Goal: Task Accomplishment & Management: Use online tool/utility

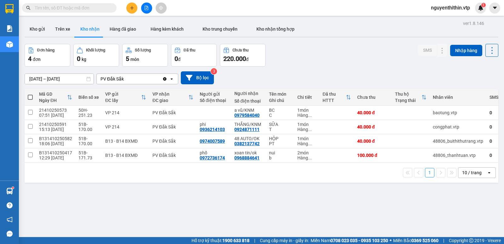
click at [49, 10] on input "text" at bounding box center [72, 7] width 74 height 7
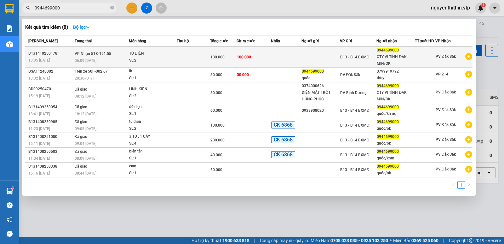
type input "0944699000"
click at [418, 55] on div at bounding box center [425, 57] width 20 height 7
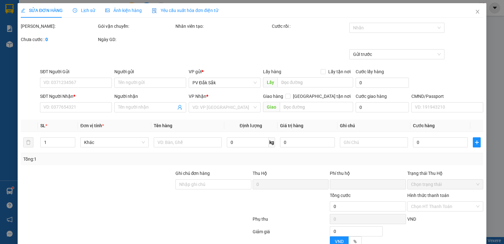
type input "5.000"
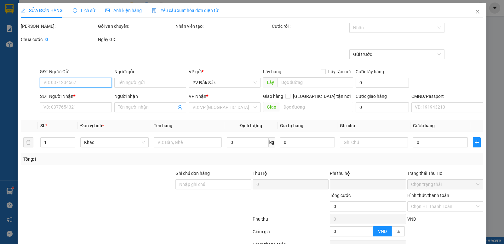
type input "0944699000"
type input "CTY VI TÍNH ĐAK MIN/OK"
type input "0"
type input "100.000"
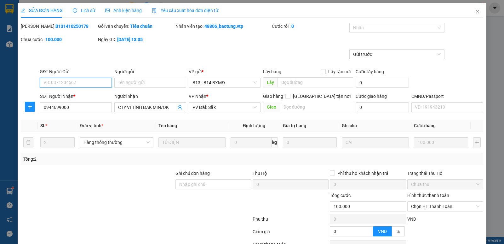
scroll to position [32, 0]
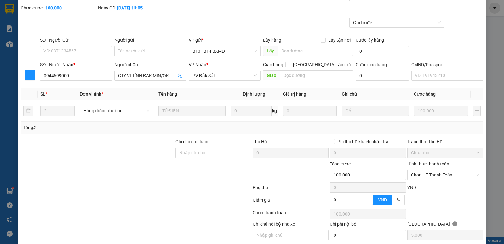
click at [428, 165] on label "Hình thức thanh toán" at bounding box center [429, 163] width 42 height 5
click at [428, 170] on input "Hình thức thanh toán" at bounding box center [443, 174] width 64 height 9
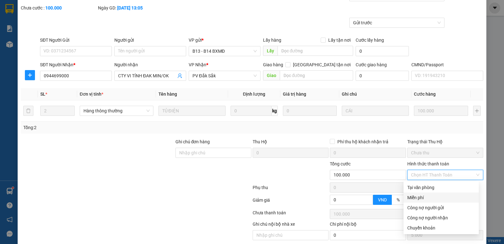
scroll to position [55, 0]
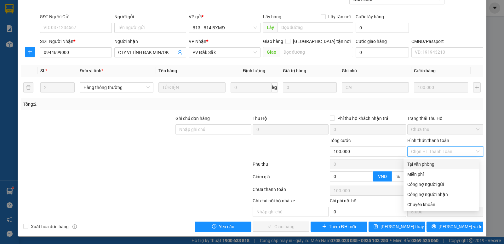
click at [423, 165] on div "Tại văn phòng" at bounding box center [442, 163] width 68 height 7
type input "0"
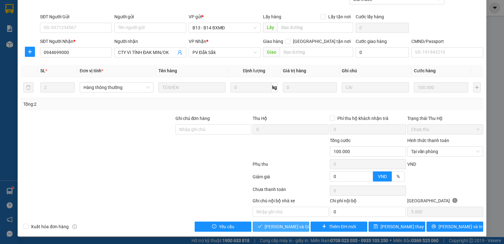
click at [279, 228] on span "[PERSON_NAME] và Giao hàng" at bounding box center [295, 226] width 61 height 7
